Goal: Check status: Check status

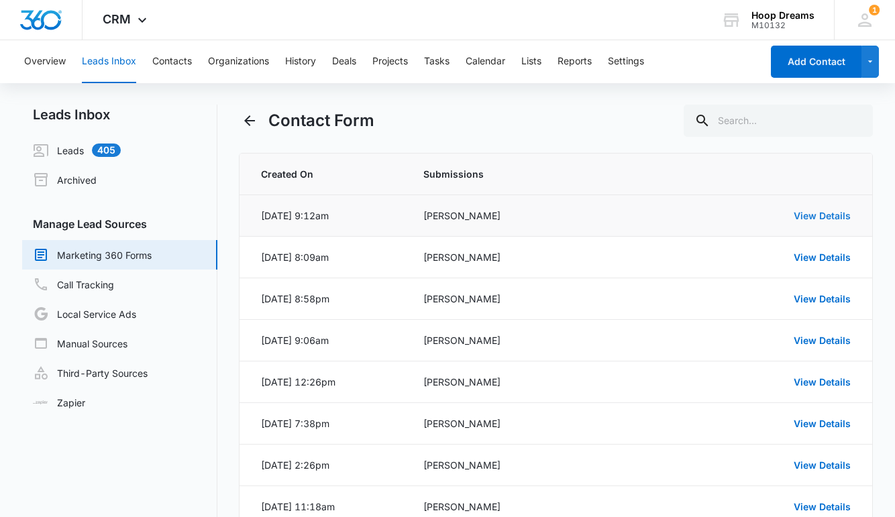
click at [830, 220] on link "View Details" at bounding box center [822, 215] width 57 height 11
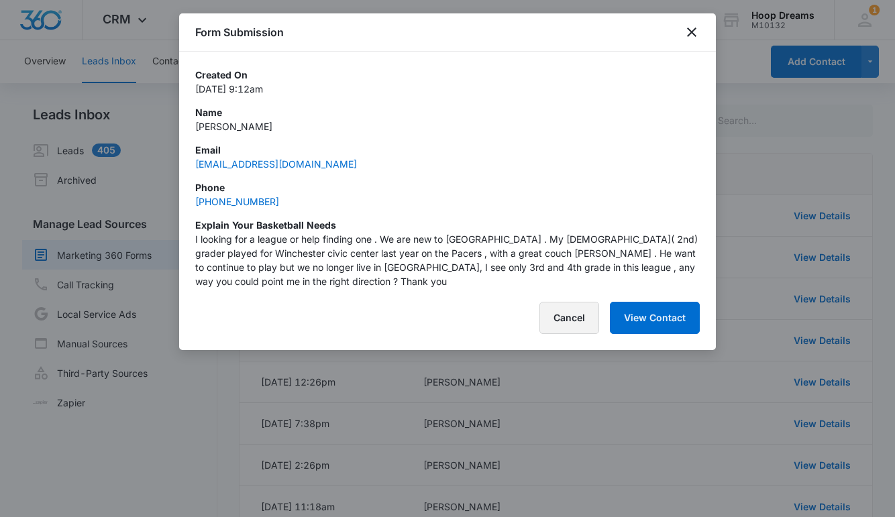
click at [582, 322] on button "Cancel" at bounding box center [569, 318] width 60 height 32
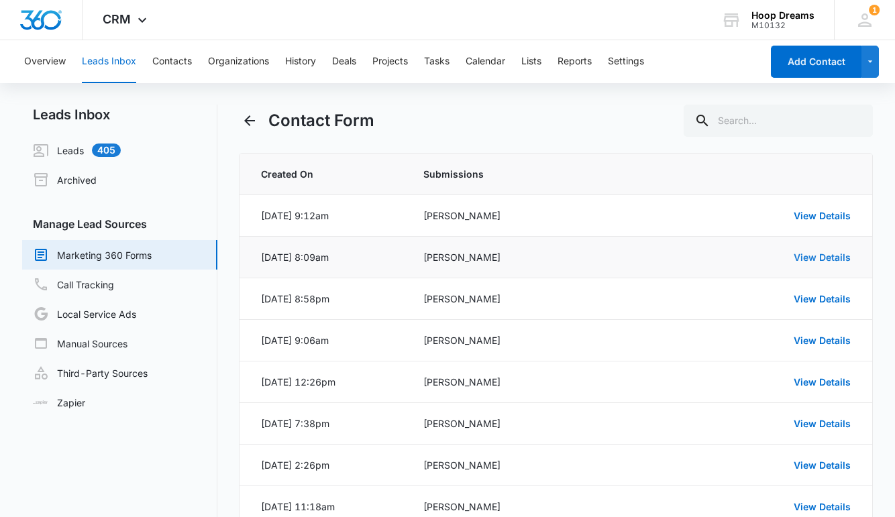
click at [811, 253] on link "View Details" at bounding box center [822, 257] width 57 height 11
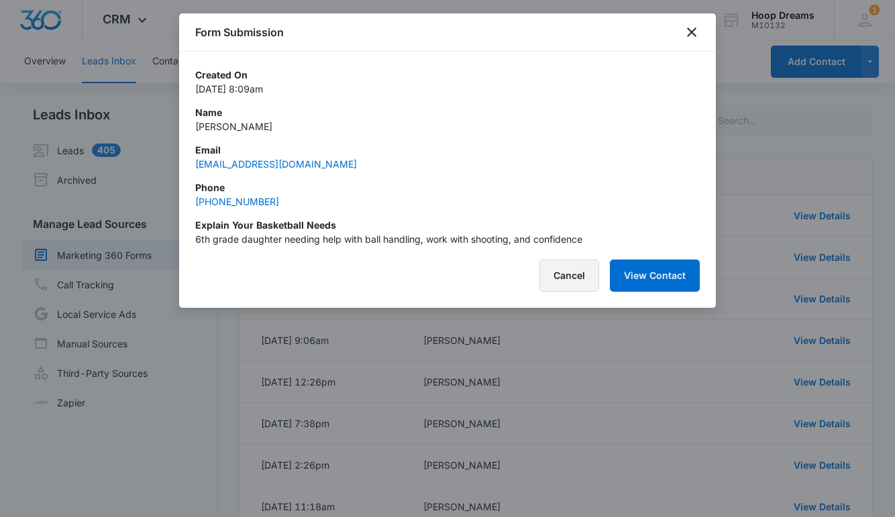
click at [576, 272] on button "Cancel" at bounding box center [569, 276] width 60 height 32
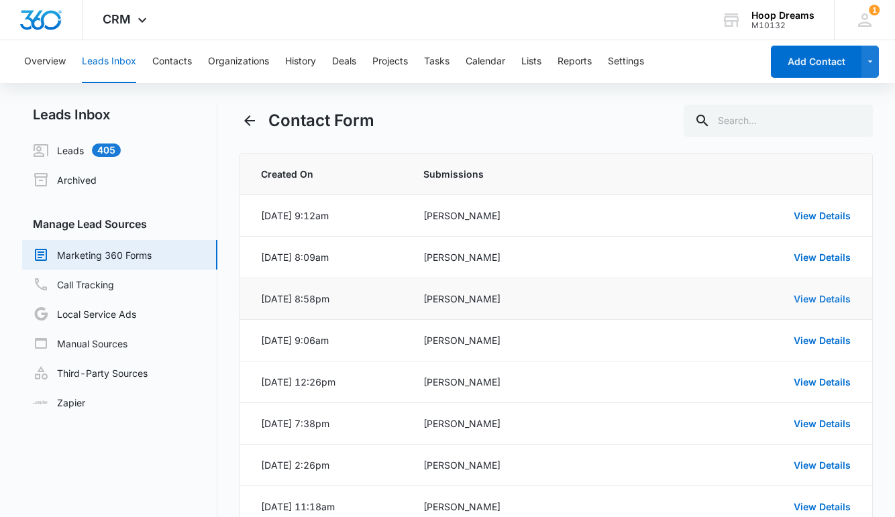
click at [830, 293] on link "View Details" at bounding box center [822, 298] width 57 height 11
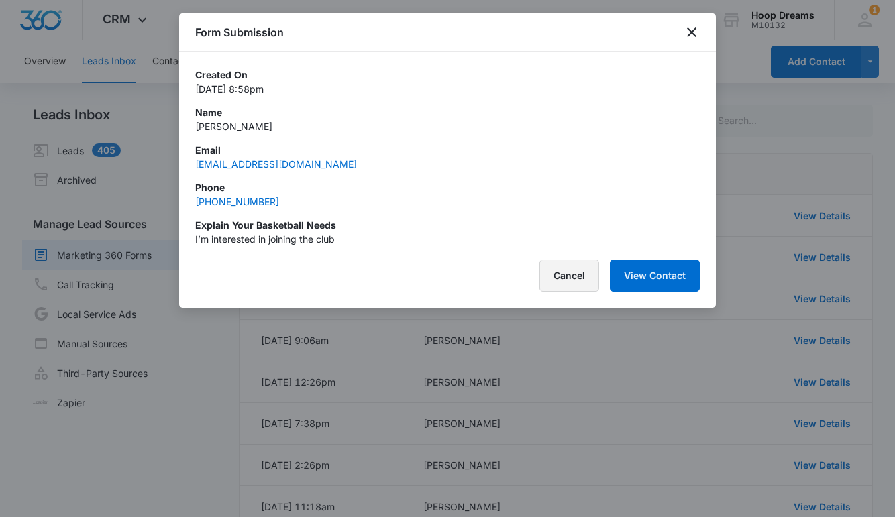
click at [557, 277] on button "Cancel" at bounding box center [569, 276] width 60 height 32
